Goal: Book appointment/travel/reservation

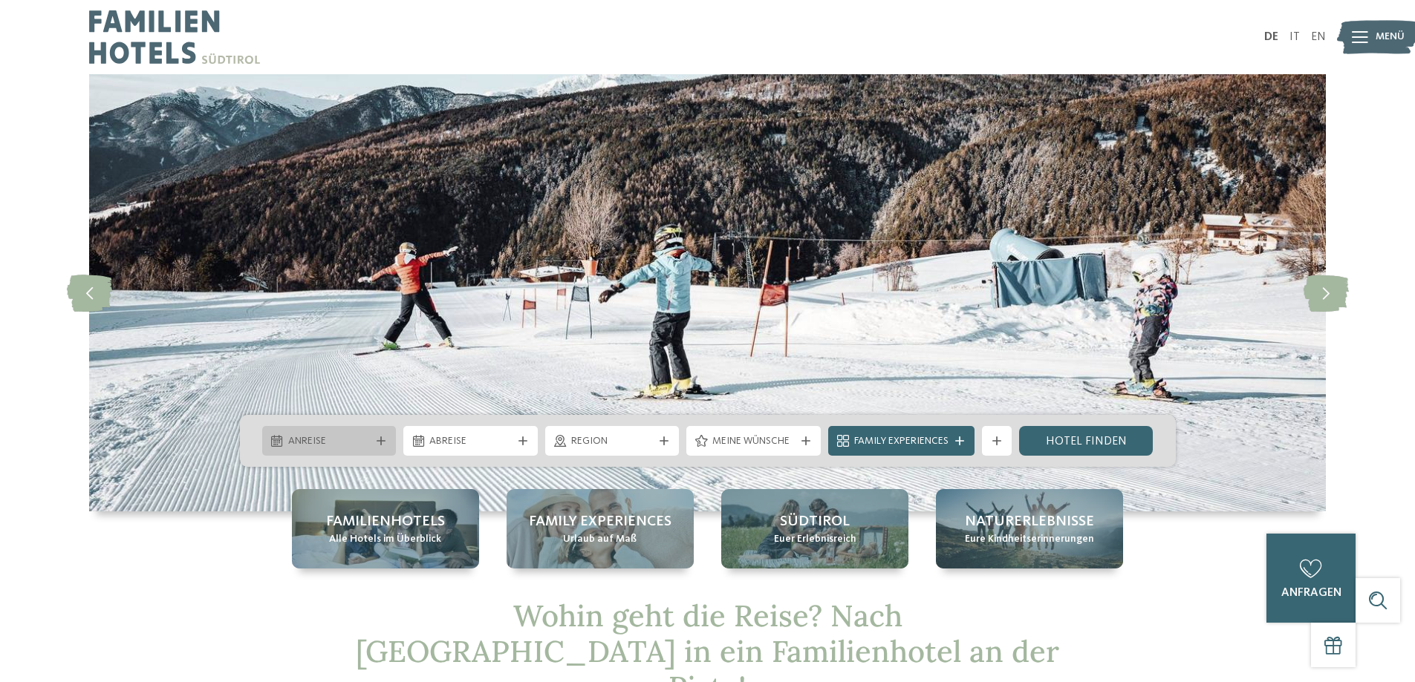
click at [379, 439] on icon at bounding box center [380, 441] width 9 height 9
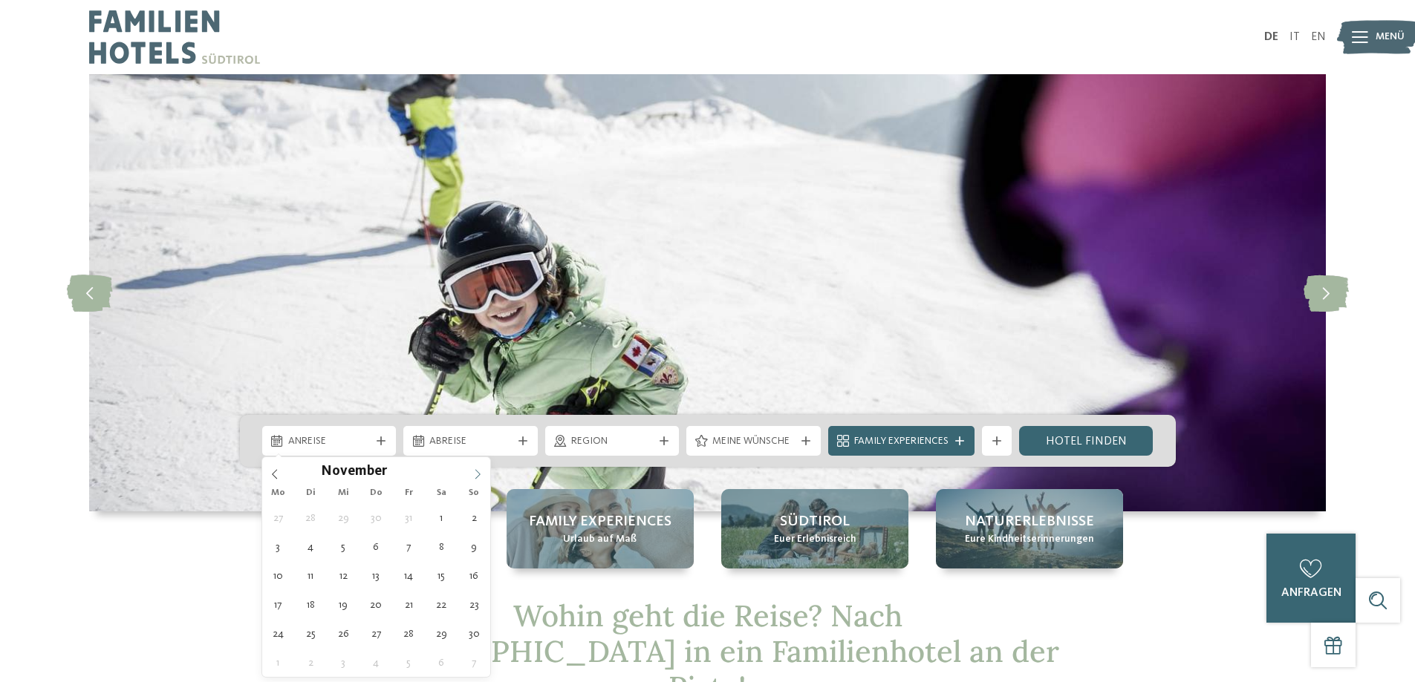
click at [477, 474] on icon at bounding box center [477, 474] width 10 height 10
type input "****"
click at [477, 474] on icon at bounding box center [477, 474] width 10 height 10
type div "[DATE]"
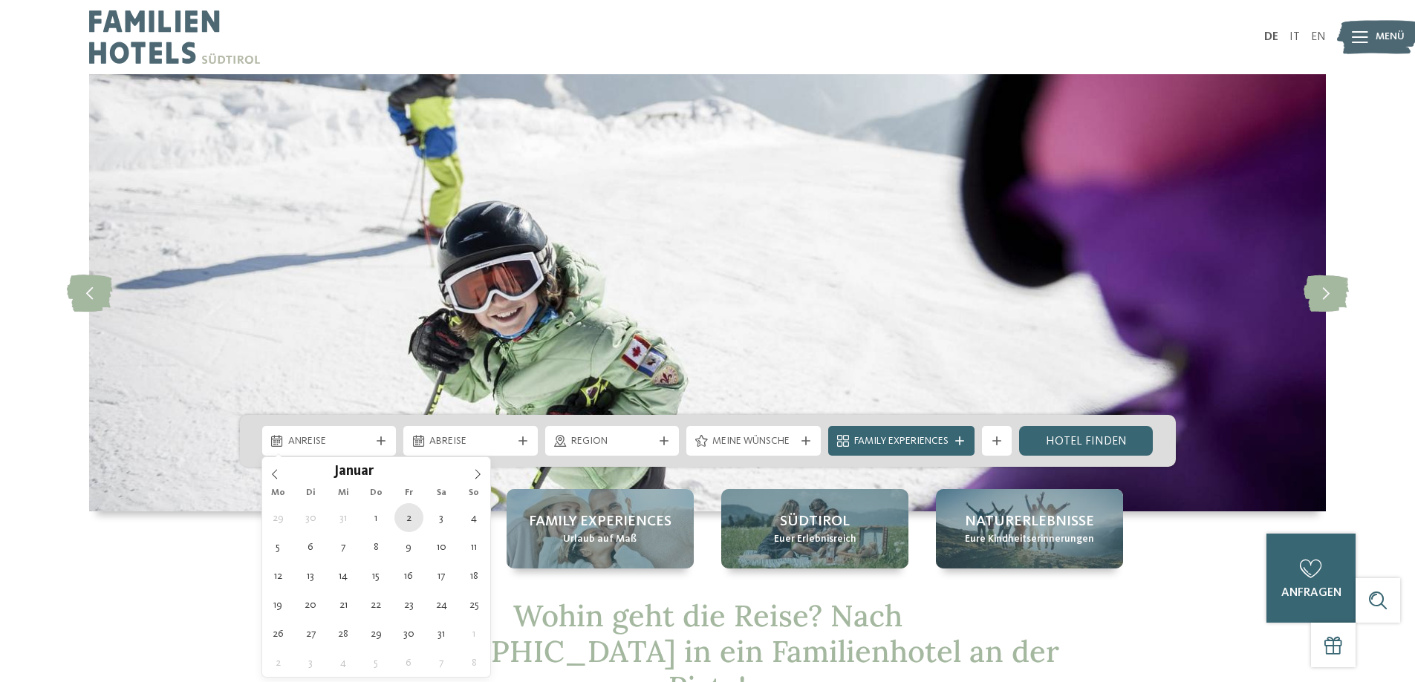
type input "****"
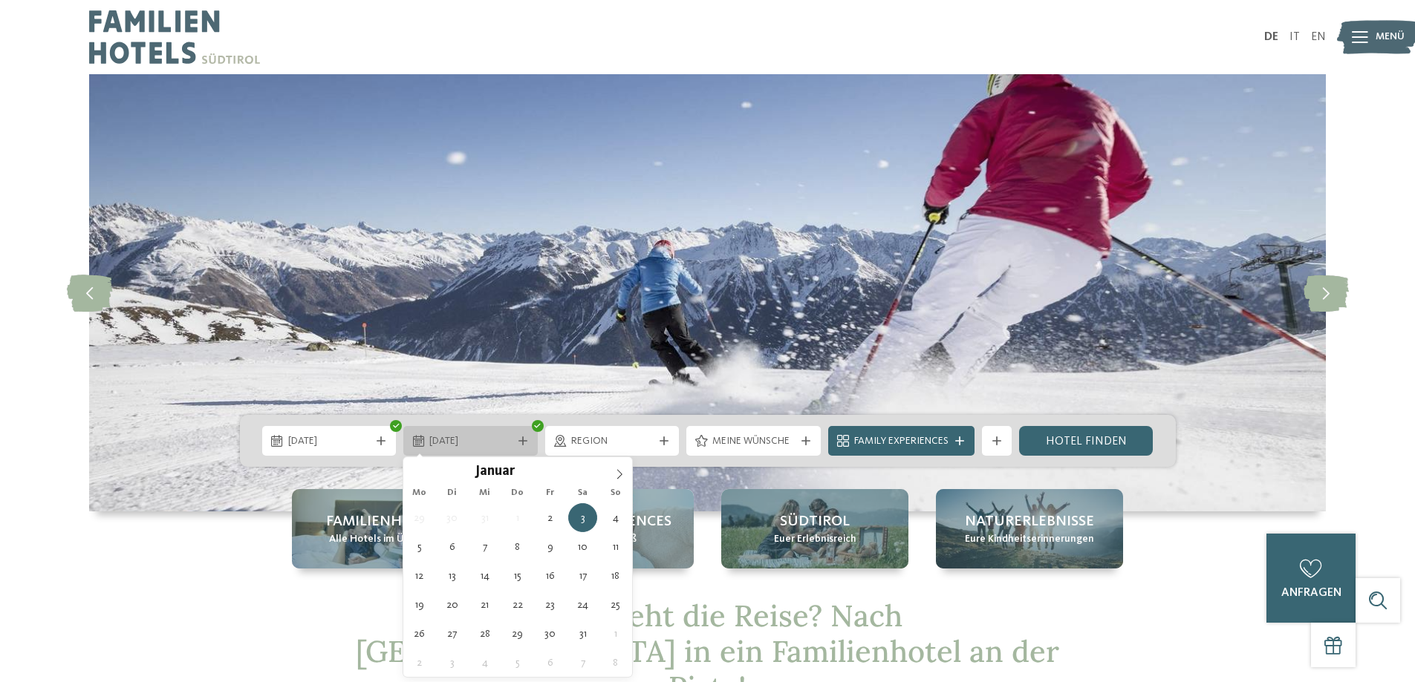
click at [524, 438] on icon at bounding box center [522, 441] width 9 height 9
type div "[DATE]"
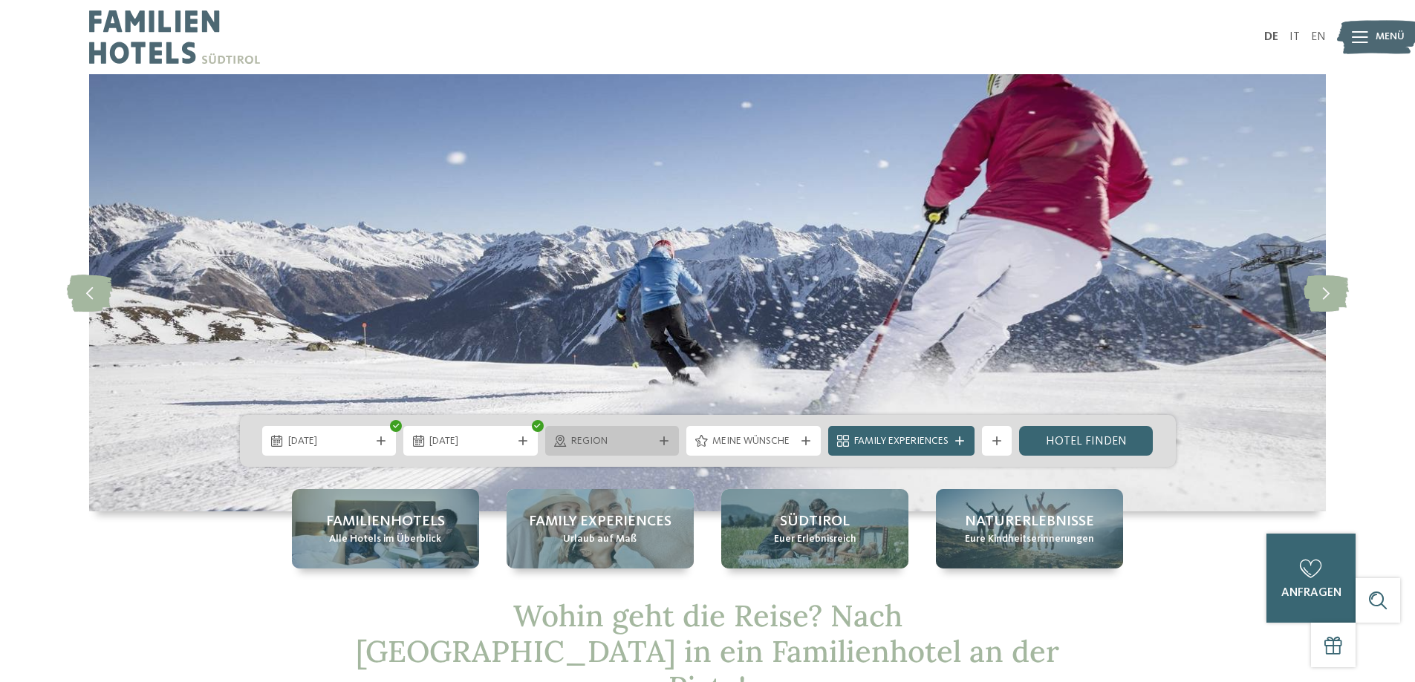
click at [663, 441] on icon at bounding box center [663, 441] width 9 height 9
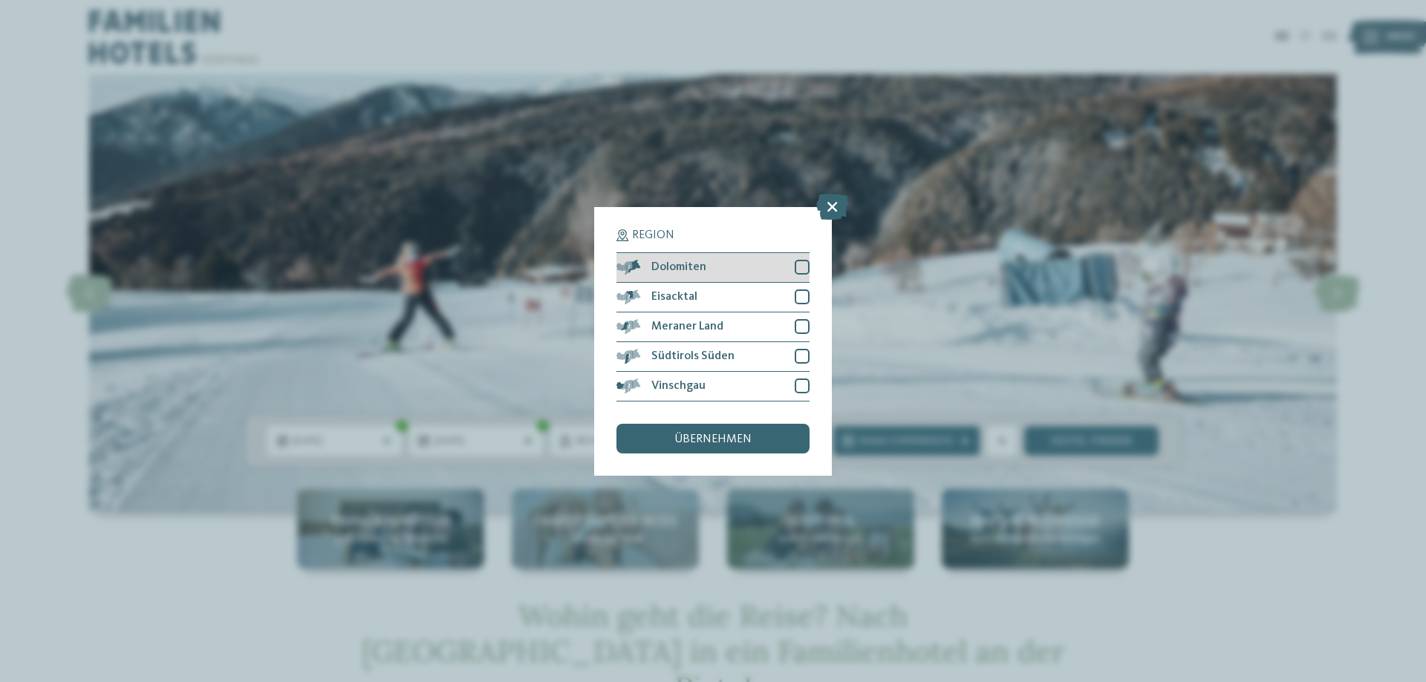
click at [798, 265] on div at bounding box center [802, 267] width 15 height 15
click at [805, 301] on div at bounding box center [802, 297] width 15 height 15
click at [804, 327] on div at bounding box center [802, 326] width 15 height 15
click at [806, 352] on div at bounding box center [802, 356] width 15 height 15
click at [803, 386] on div at bounding box center [802, 386] width 15 height 15
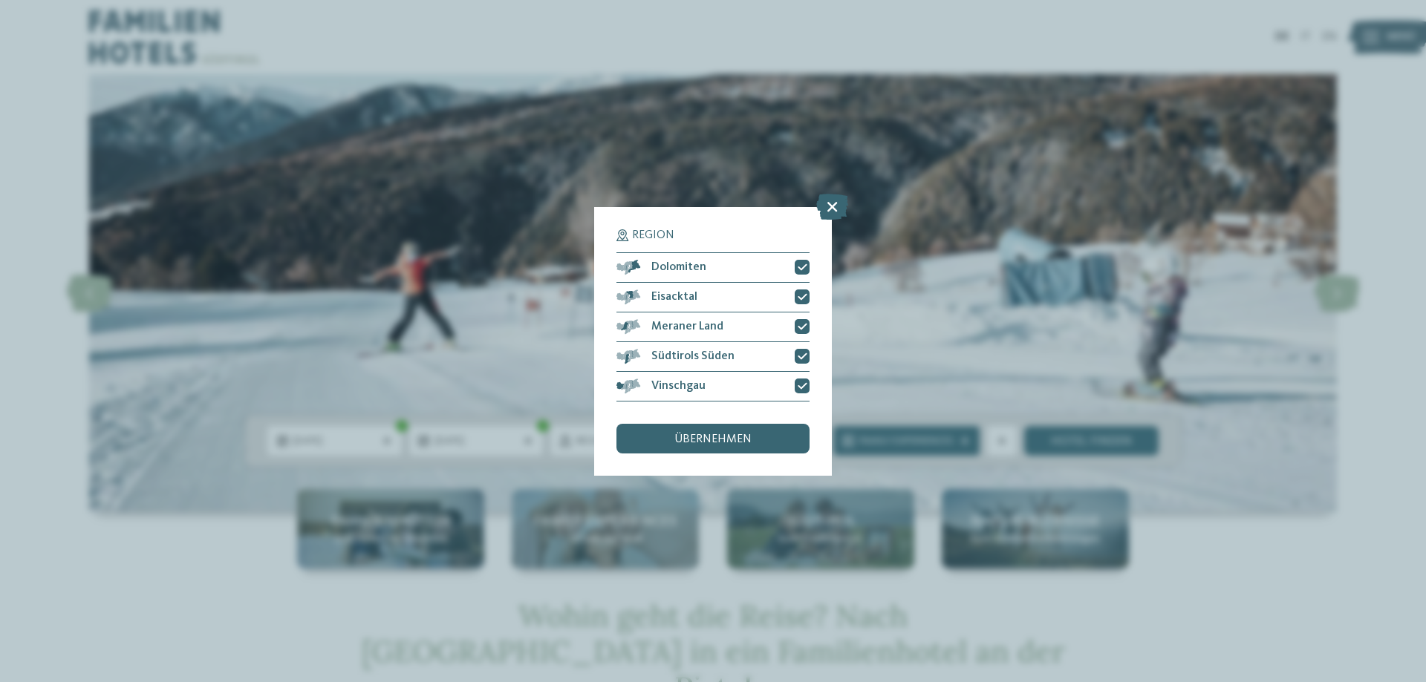
drag, startPoint x: 772, startPoint y: 440, endPoint x: 790, endPoint y: 428, distance: 21.0
click at [773, 438] on div "übernehmen" at bounding box center [712, 439] width 193 height 30
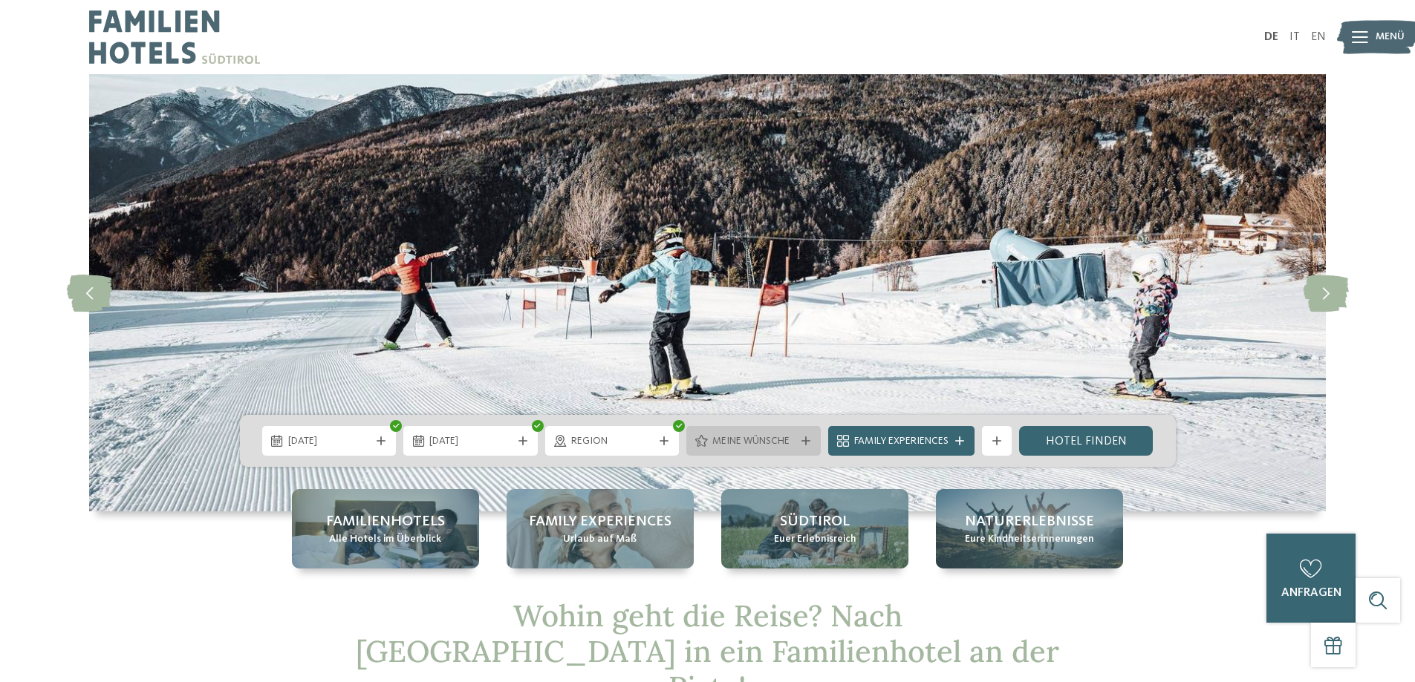
click at [806, 439] on icon at bounding box center [805, 441] width 9 height 9
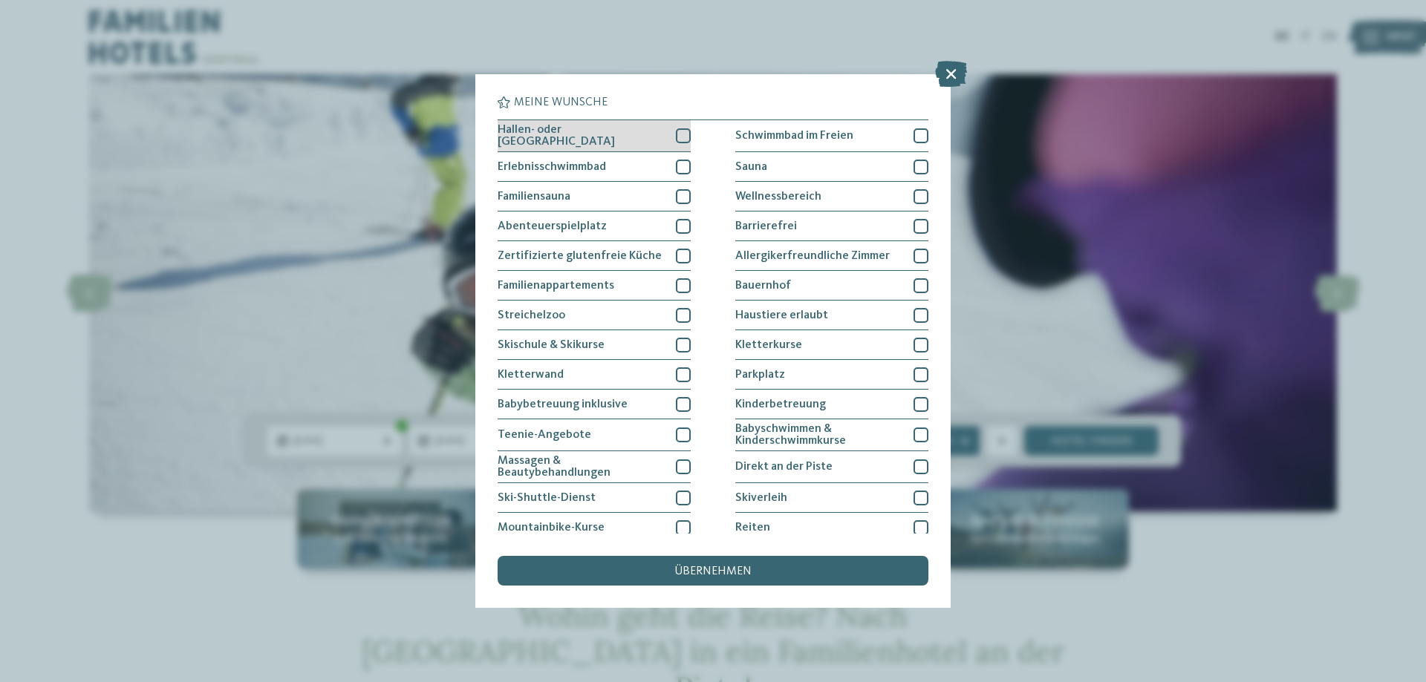
click at [680, 131] on div at bounding box center [683, 135] width 15 height 15
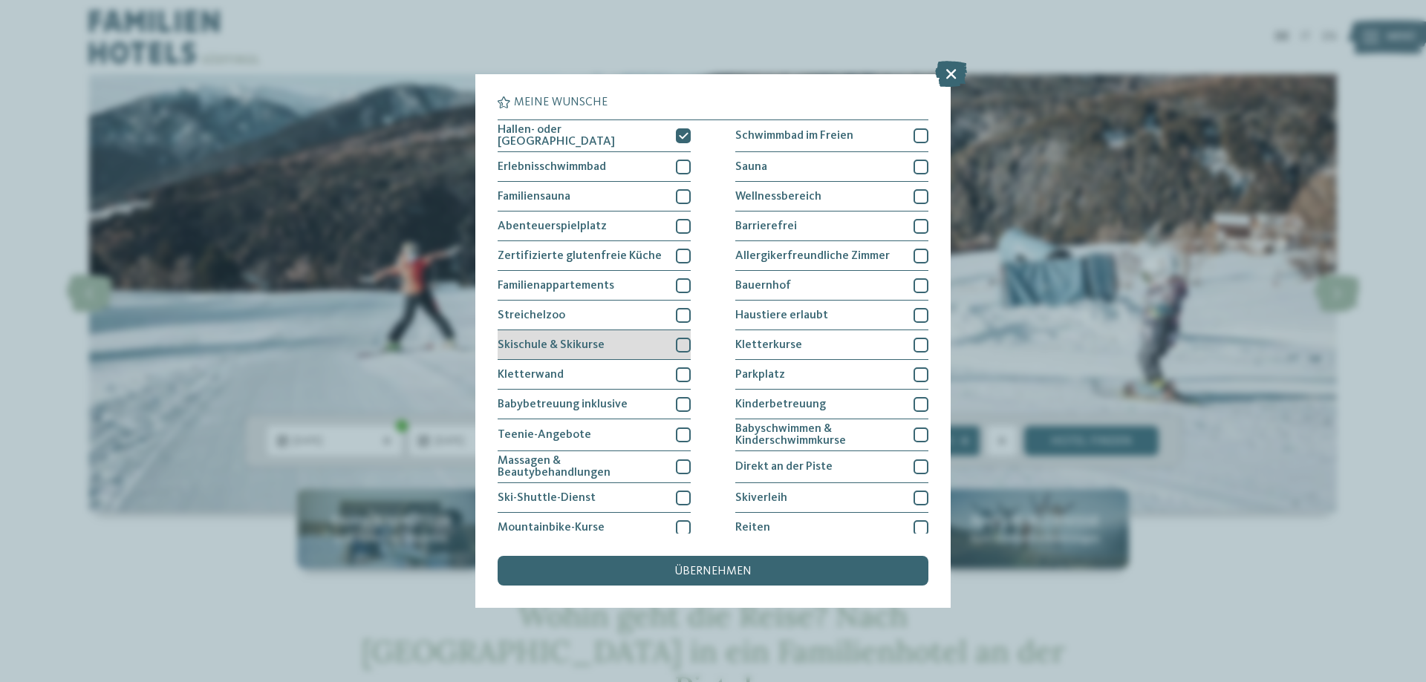
click at [680, 342] on div at bounding box center [683, 345] width 15 height 15
click at [681, 371] on div at bounding box center [683, 375] width 15 height 15
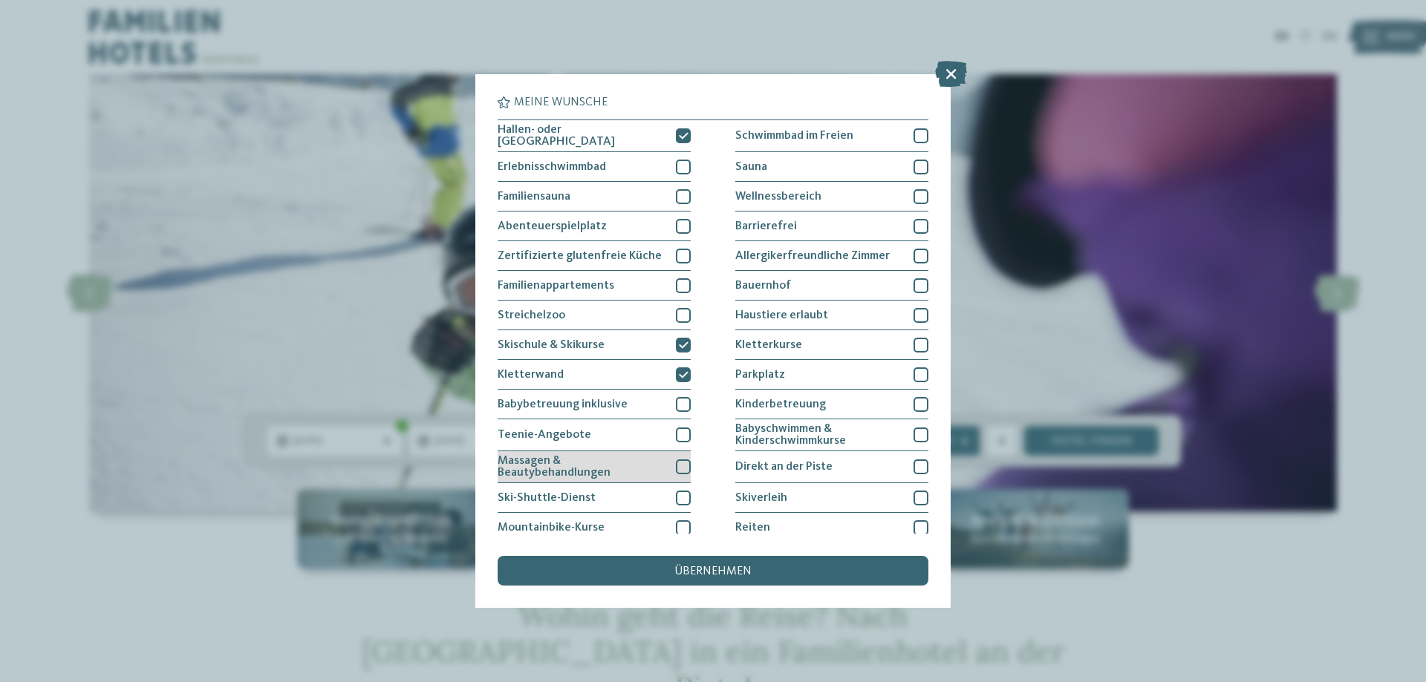
click at [682, 463] on div at bounding box center [683, 467] width 15 height 15
click at [678, 492] on div at bounding box center [683, 498] width 15 height 15
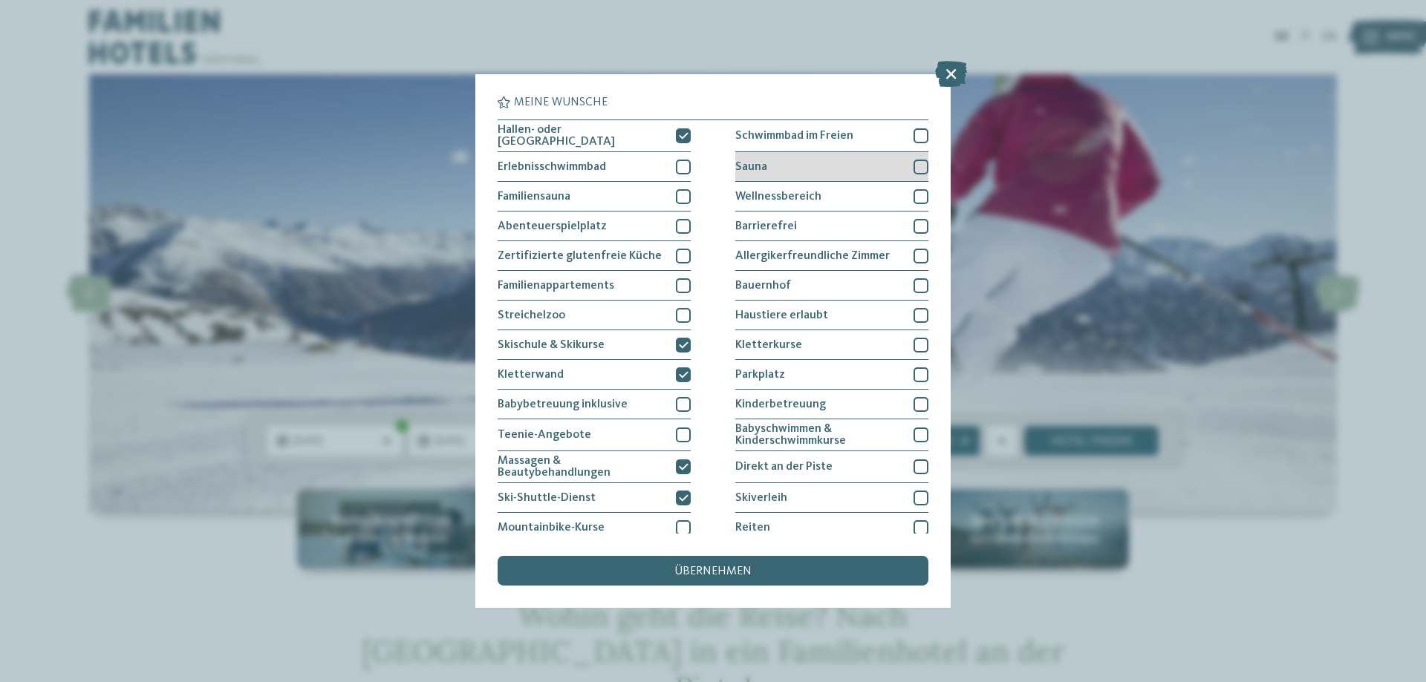
click at [913, 162] on div at bounding box center [920, 167] width 15 height 15
click at [913, 192] on div at bounding box center [920, 196] width 15 height 15
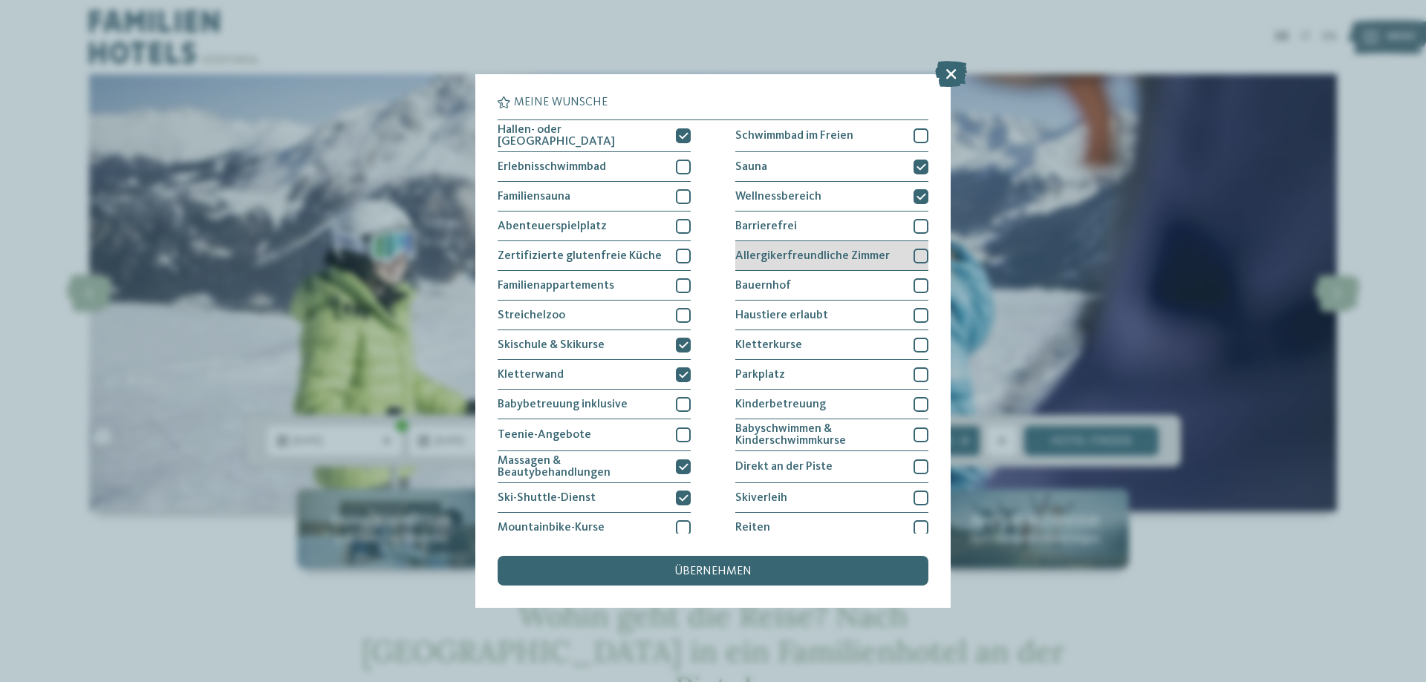
click at [913, 250] on div at bounding box center [920, 256] width 15 height 15
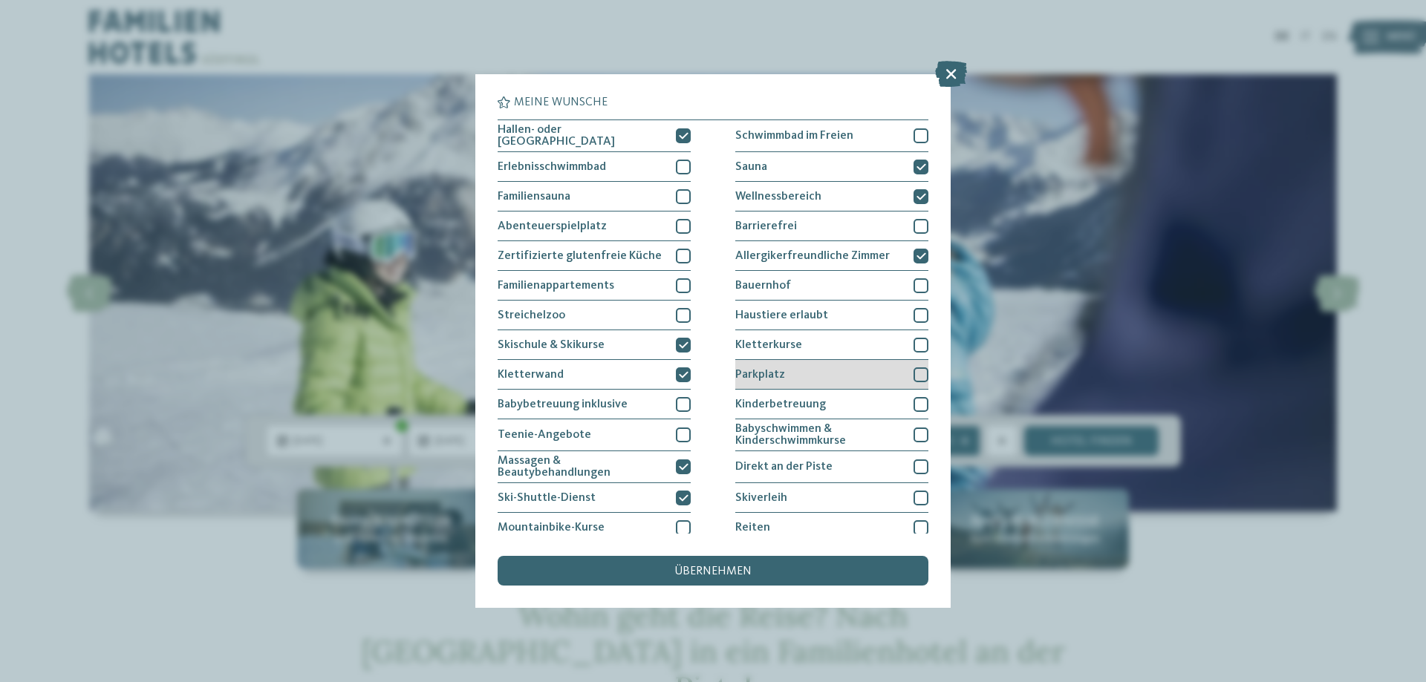
click at [915, 368] on div at bounding box center [920, 375] width 15 height 15
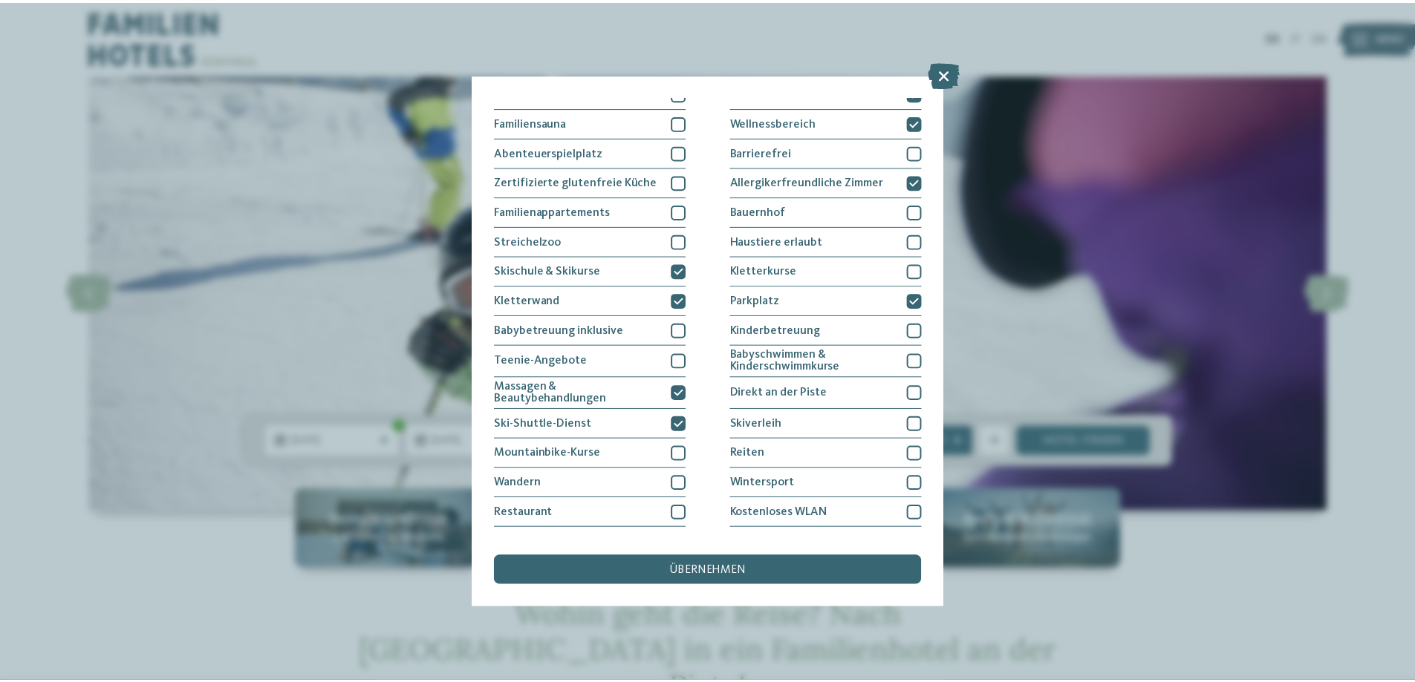
scroll to position [96, 0]
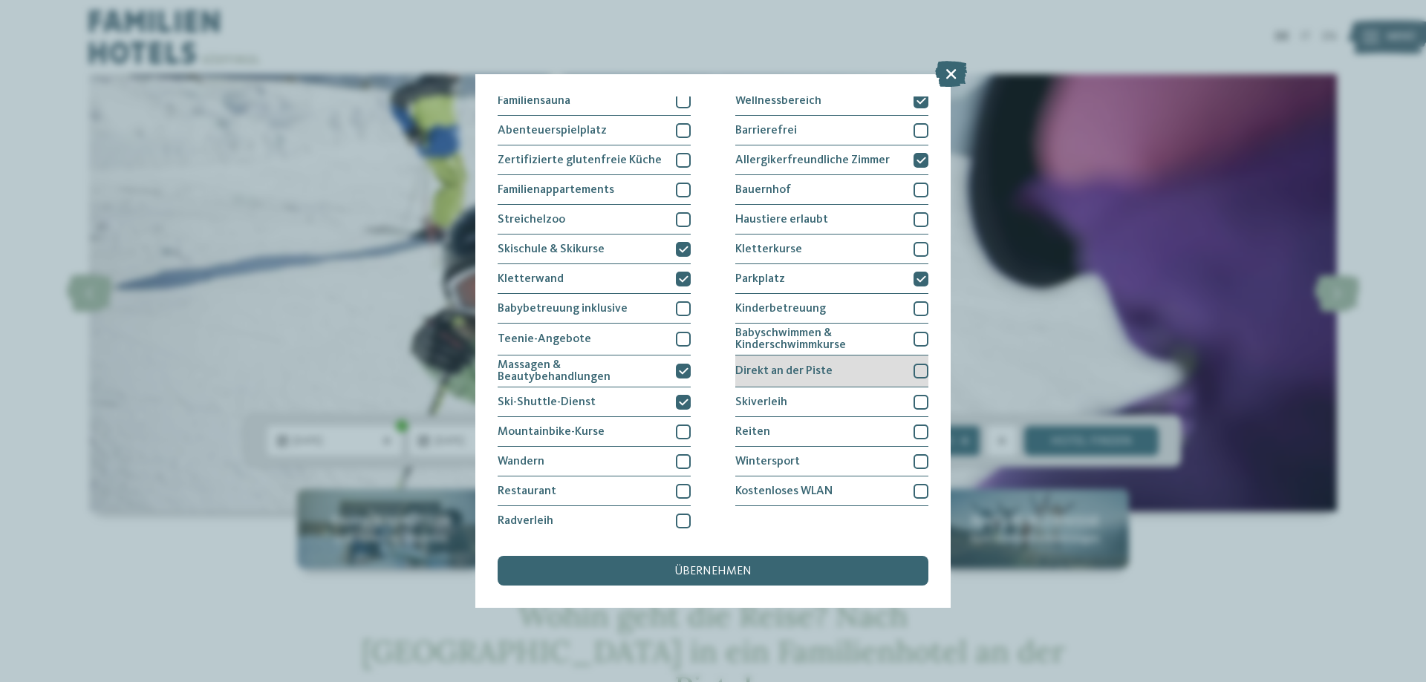
click at [916, 368] on div at bounding box center [920, 371] width 15 height 15
drag, startPoint x: 678, startPoint y: 397, endPoint x: 730, endPoint y: 397, distance: 52.0
click at [680, 398] on icon at bounding box center [684, 402] width 10 height 9
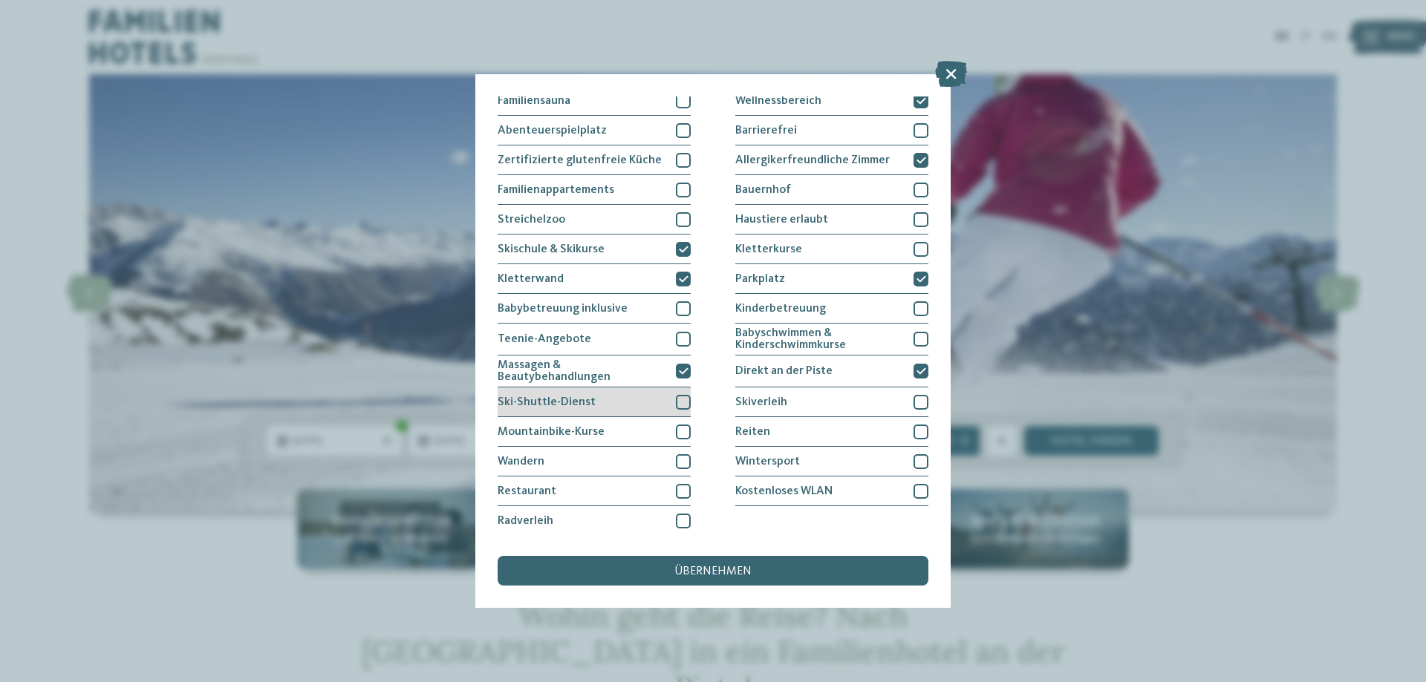
click at [679, 399] on div at bounding box center [683, 402] width 15 height 15
click at [915, 398] on div at bounding box center [920, 402] width 15 height 15
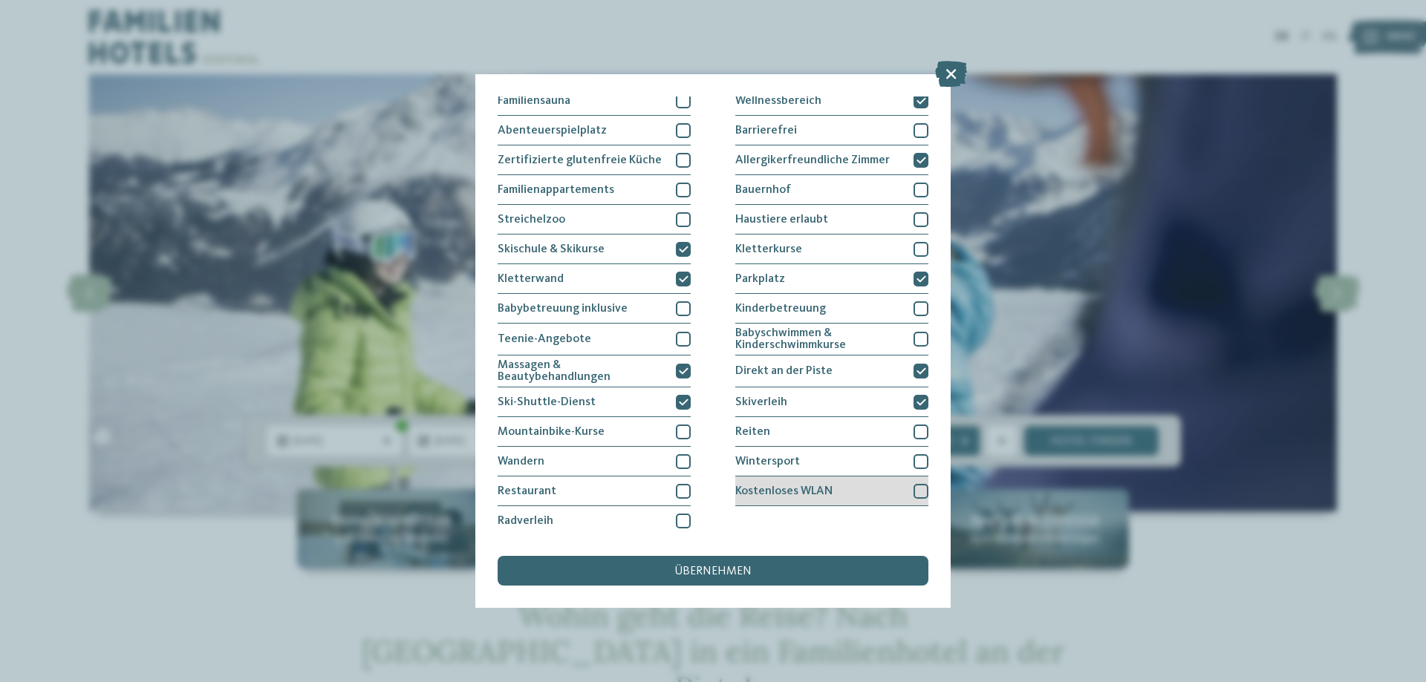
click at [916, 488] on div at bounding box center [920, 491] width 15 height 15
click at [803, 573] on div "übernehmen" at bounding box center [713, 571] width 431 height 30
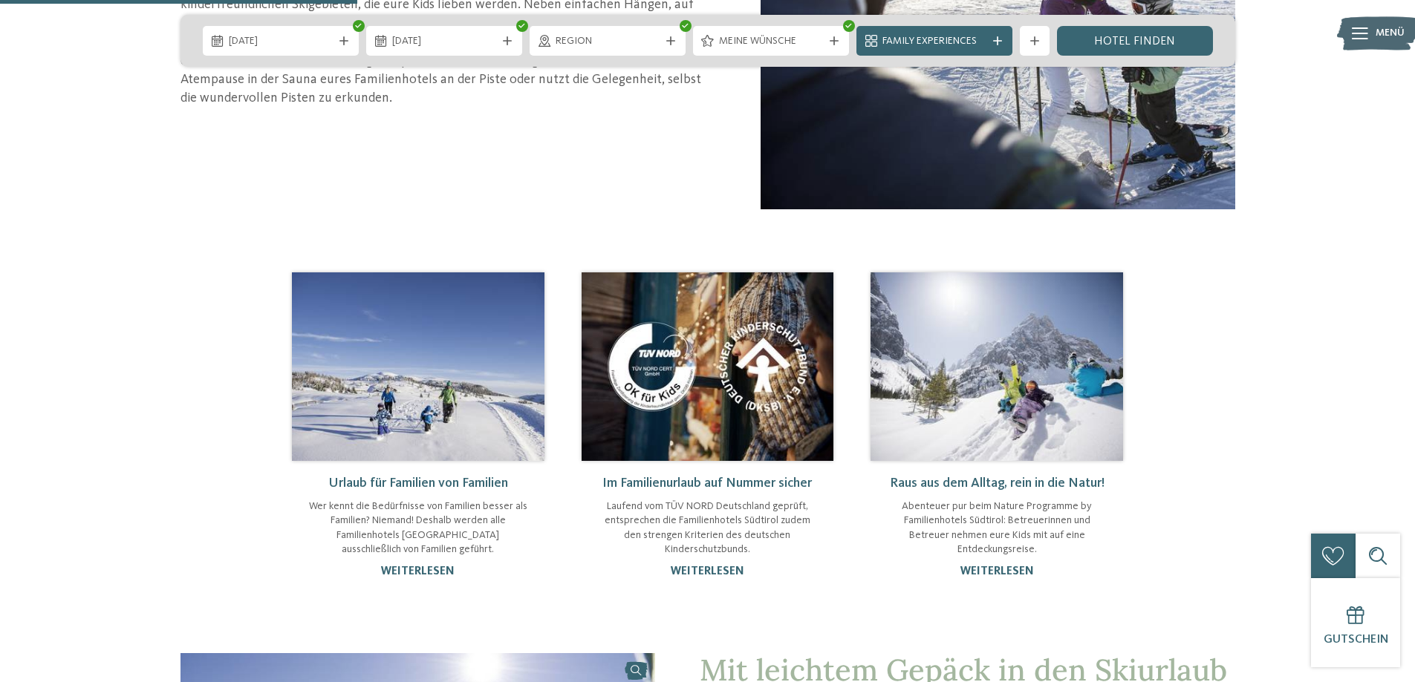
scroll to position [1114, 0]
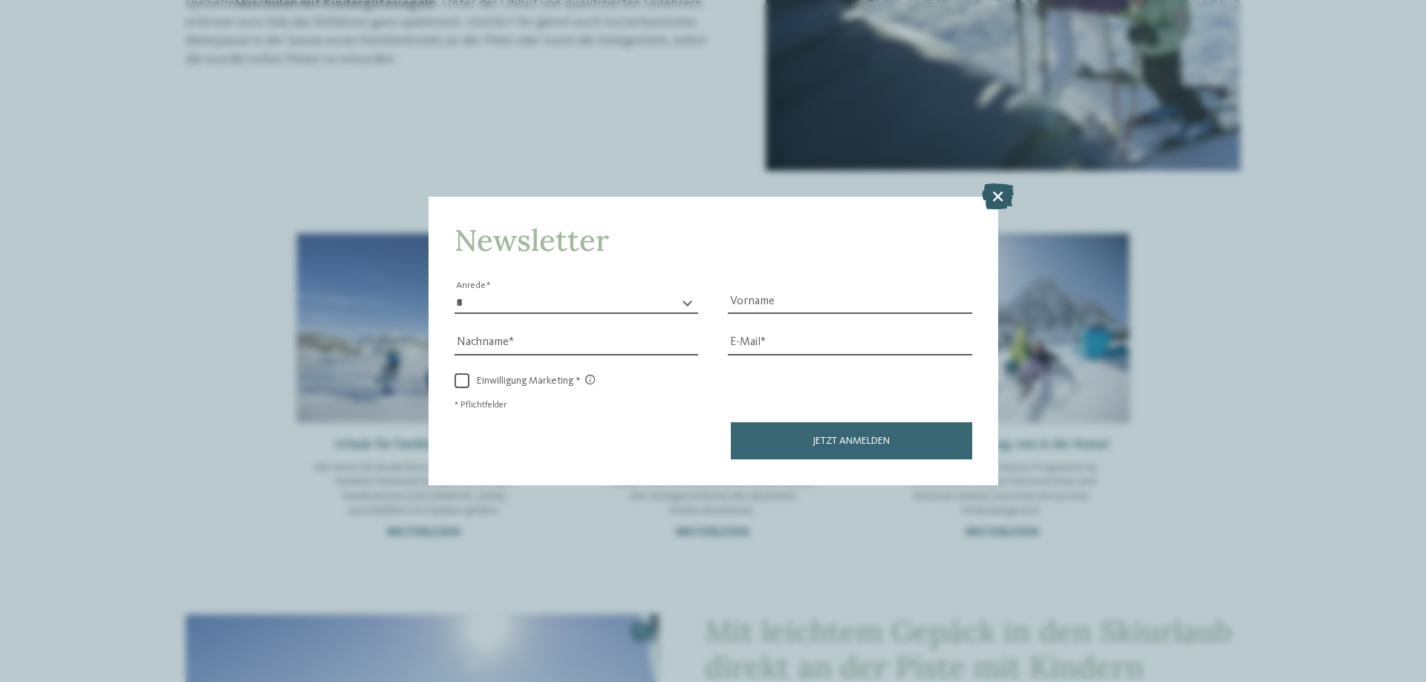
click at [1001, 194] on icon at bounding box center [998, 196] width 32 height 26
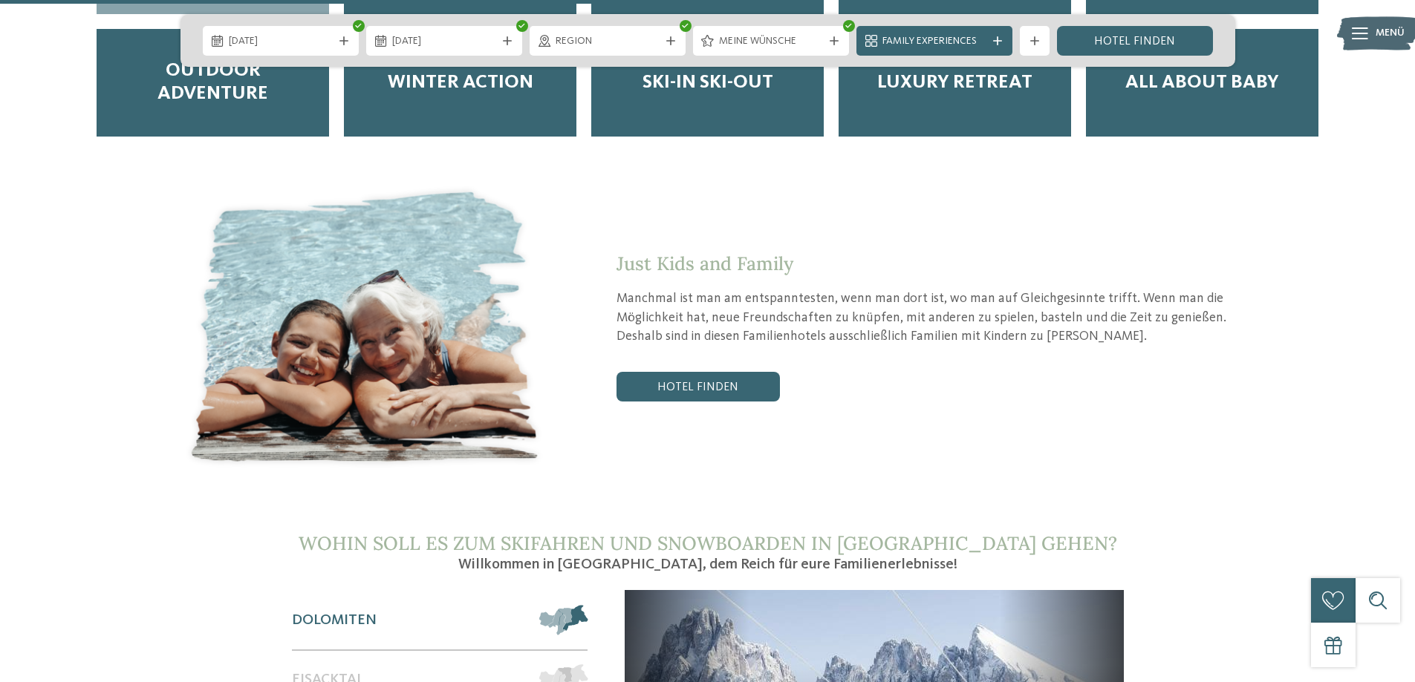
scroll to position [2376, 0]
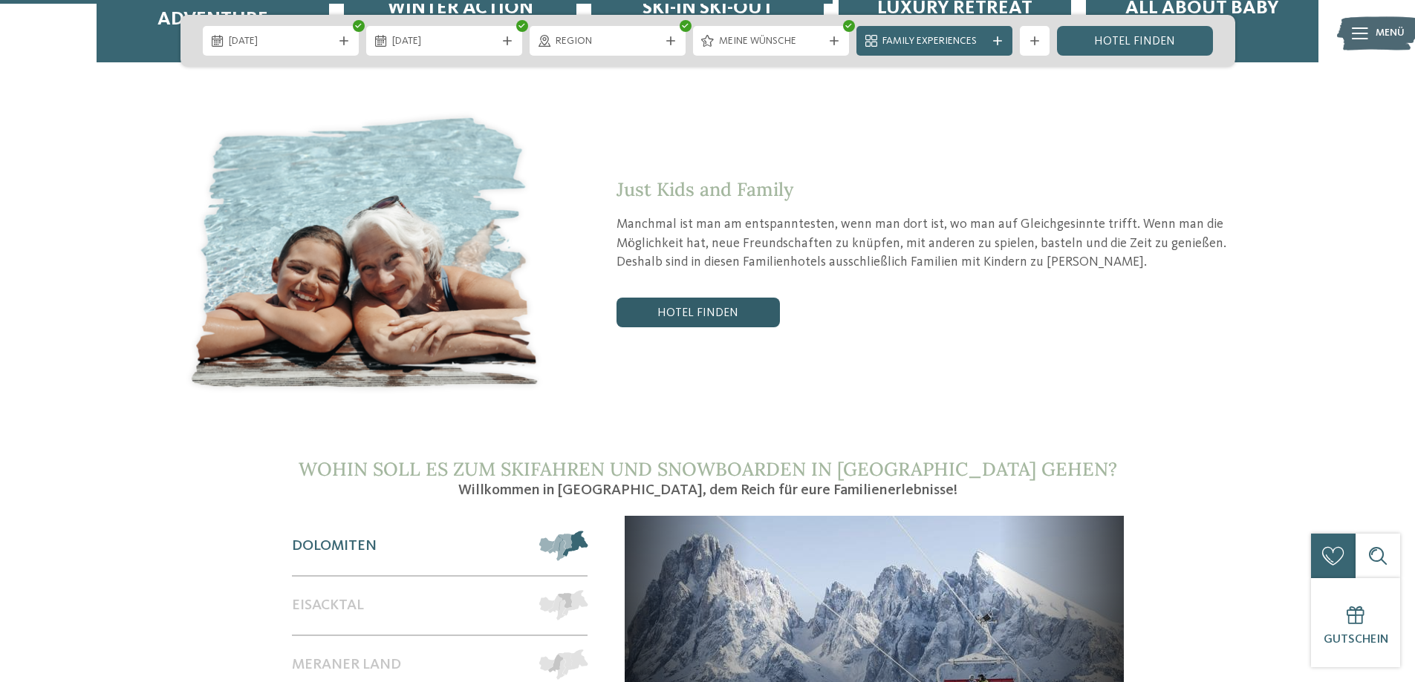
click at [724, 298] on link "Hotel finden" at bounding box center [697, 313] width 163 height 30
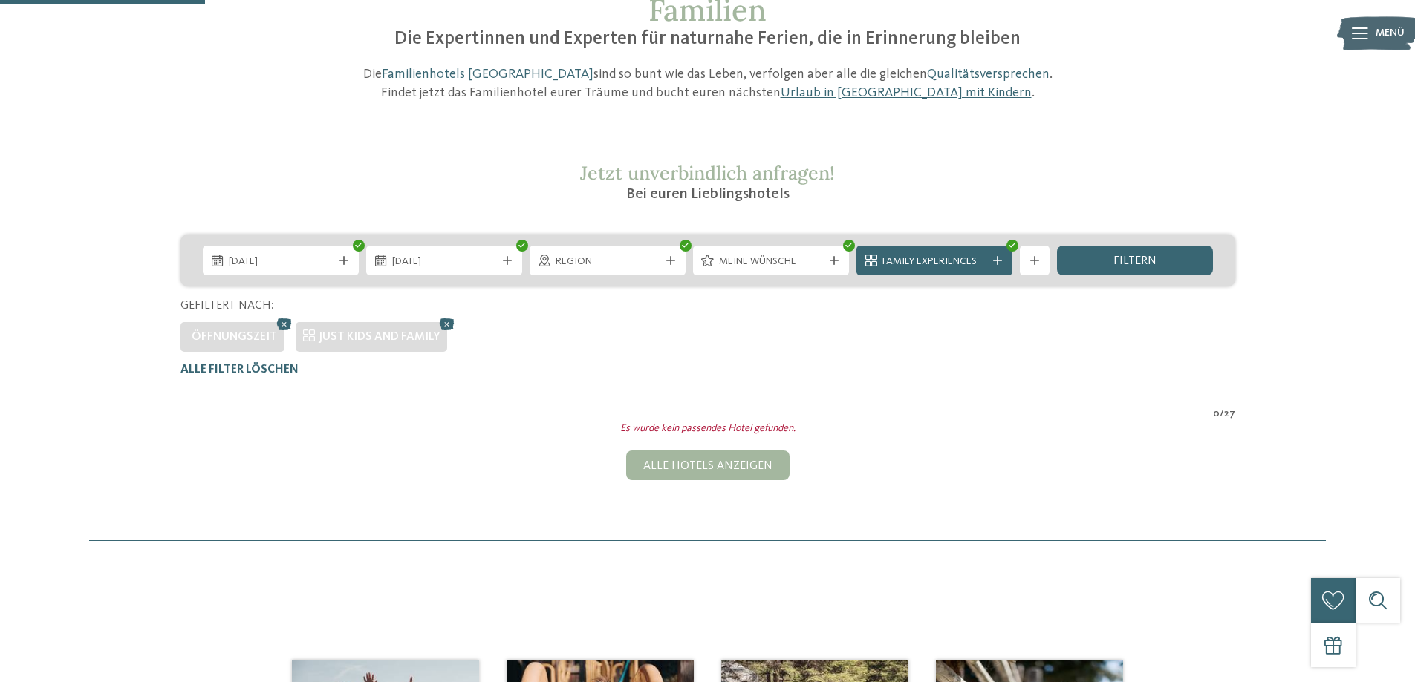
scroll to position [116, 0]
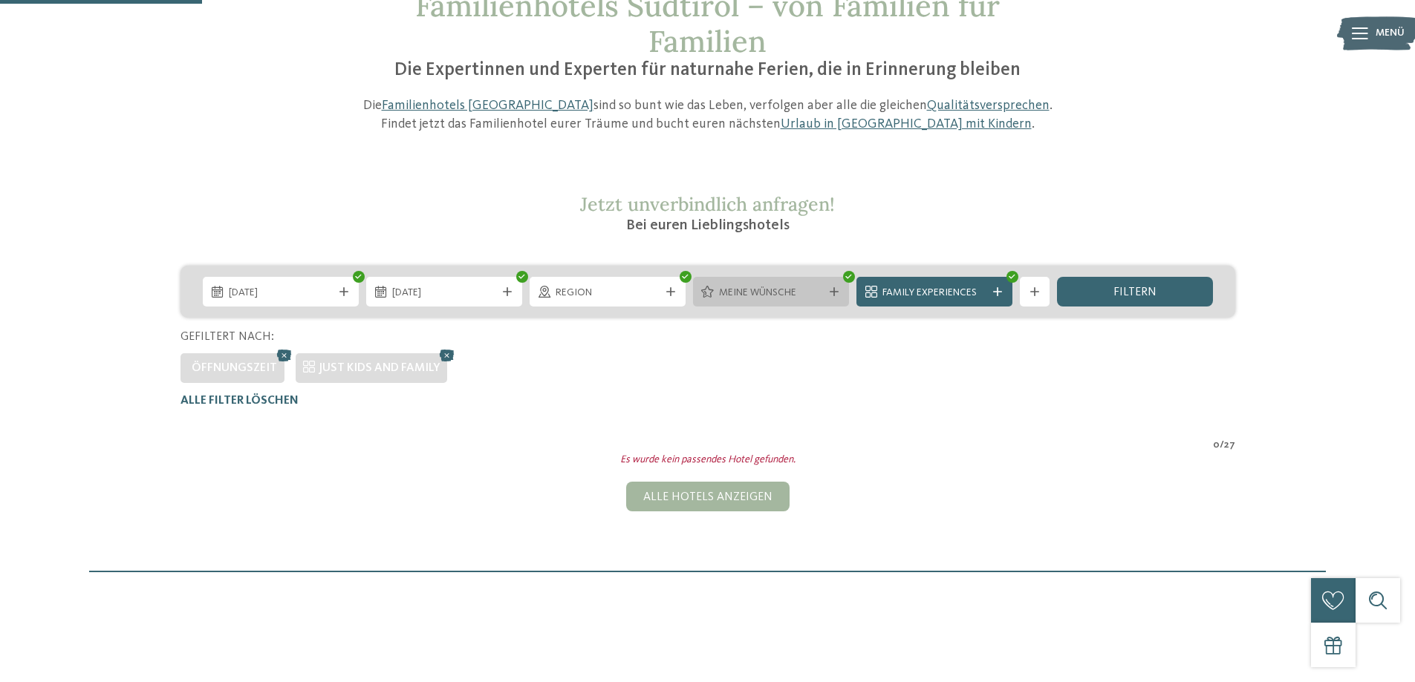
click at [769, 292] on span "Meine Wünsche" at bounding box center [771, 293] width 104 height 15
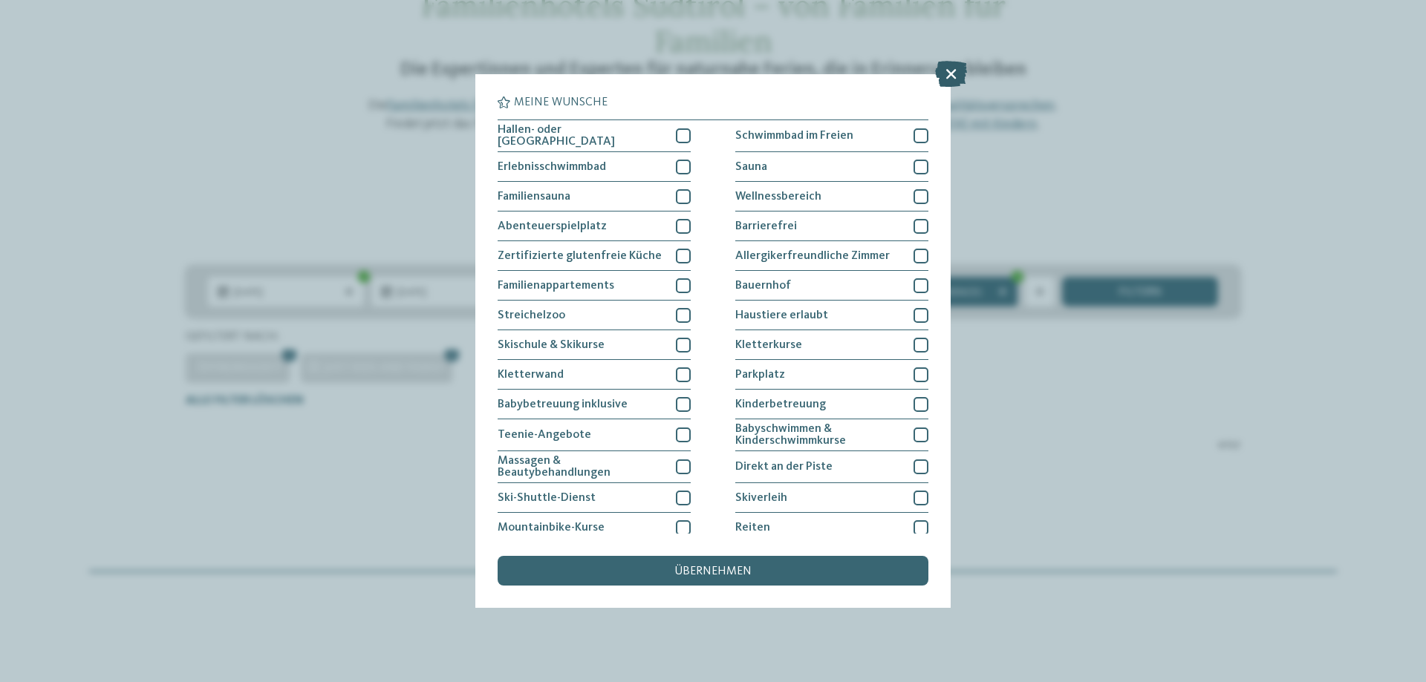
click at [950, 73] on icon at bounding box center [951, 74] width 32 height 26
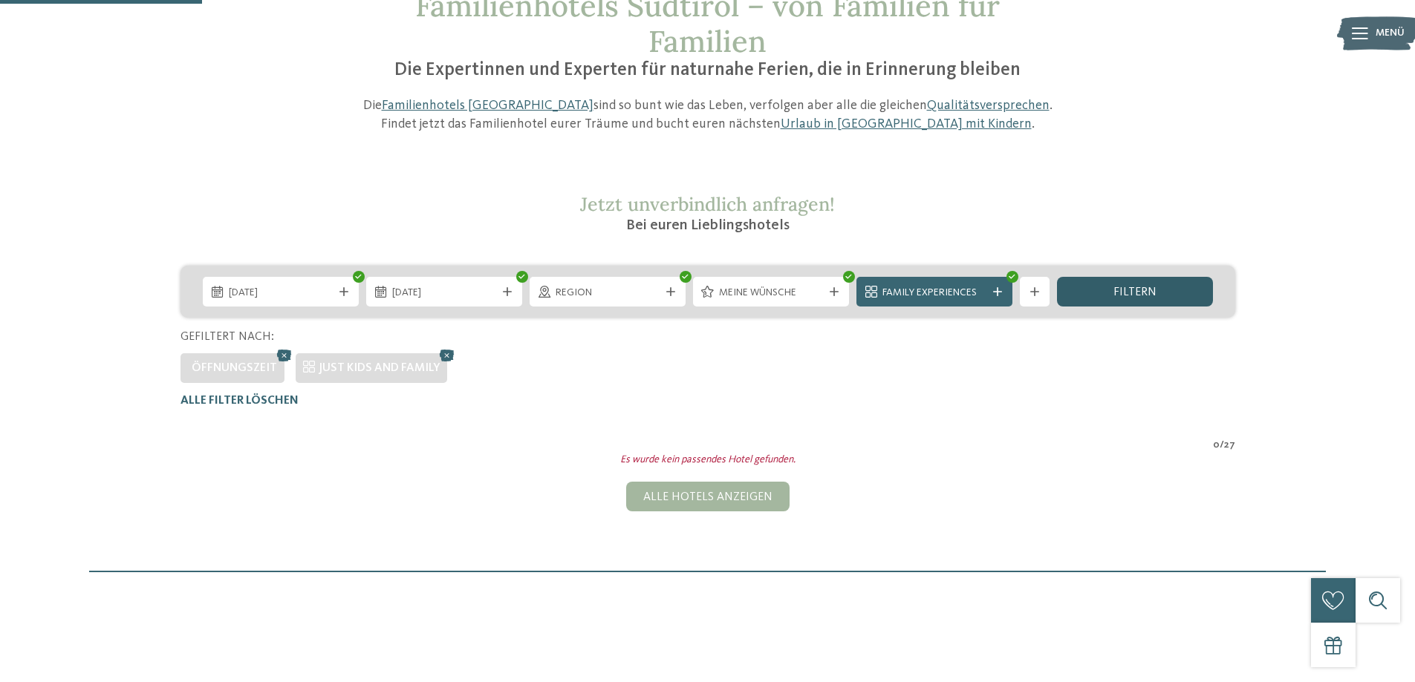
click at [1125, 295] on span "filtern" at bounding box center [1134, 293] width 43 height 12
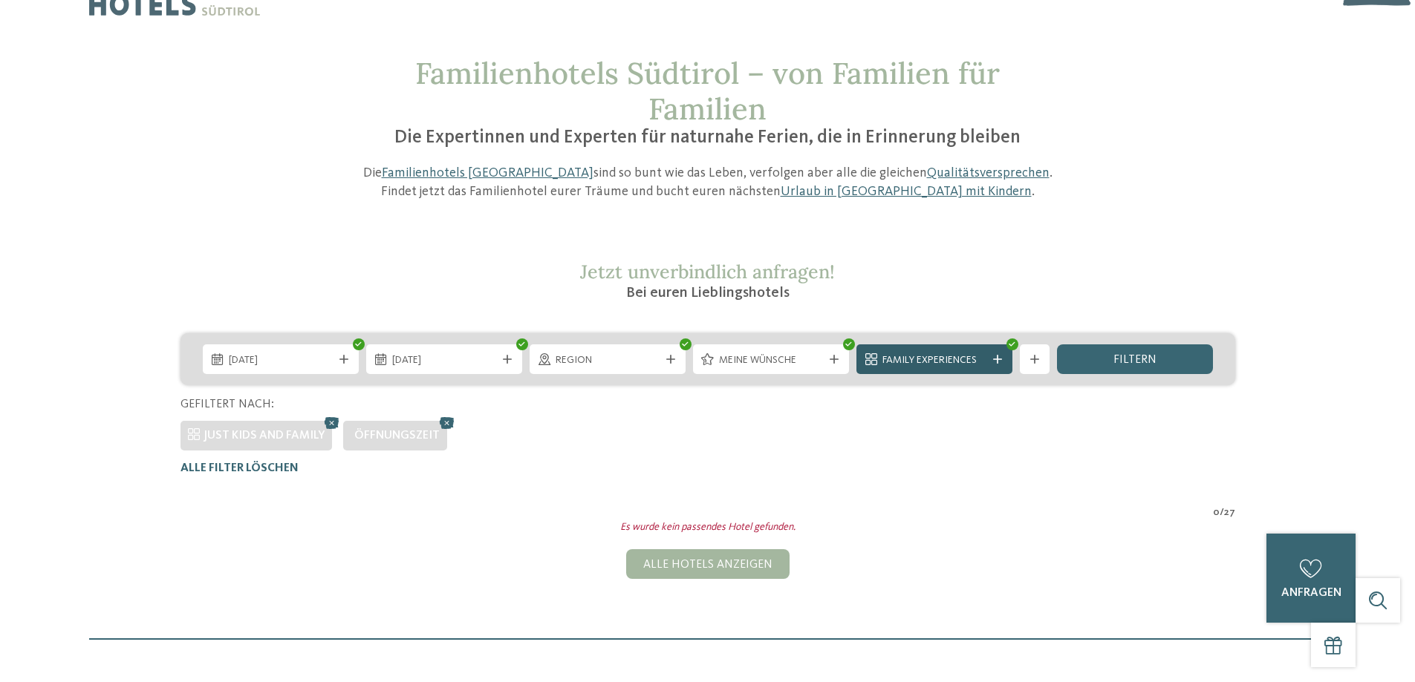
scroll to position [0, 0]
